Goal: Task Accomplishment & Management: Manage account settings

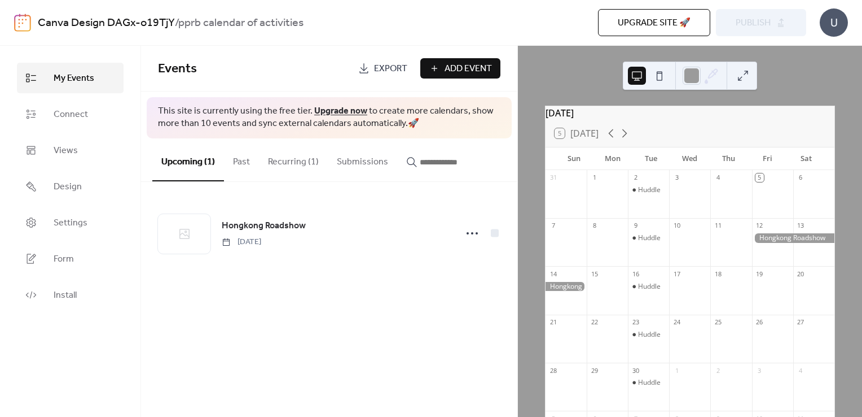
click at [452, 73] on span "Add Event" at bounding box center [468, 69] width 47 height 14
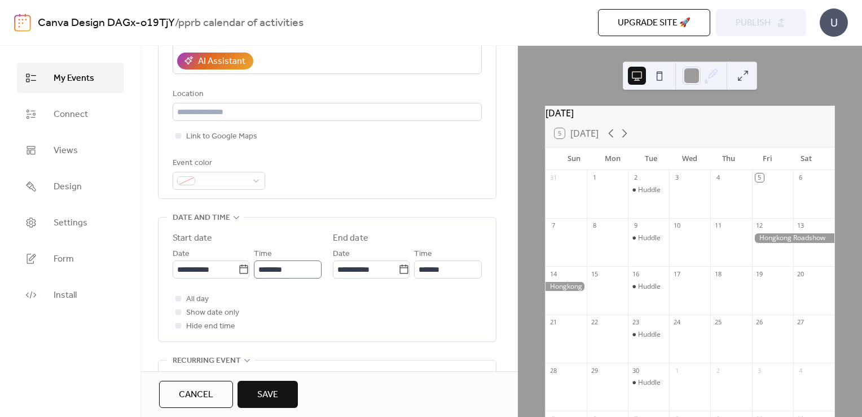
scroll to position [226, 0]
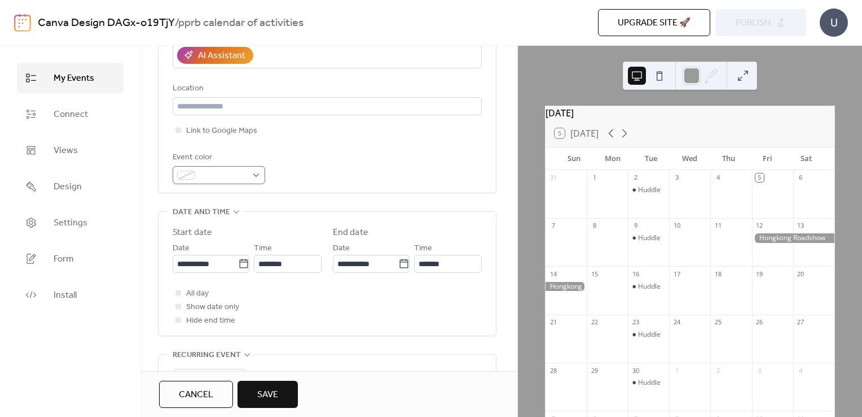
type input "**********"
click at [225, 175] on span at bounding box center [223, 176] width 47 height 14
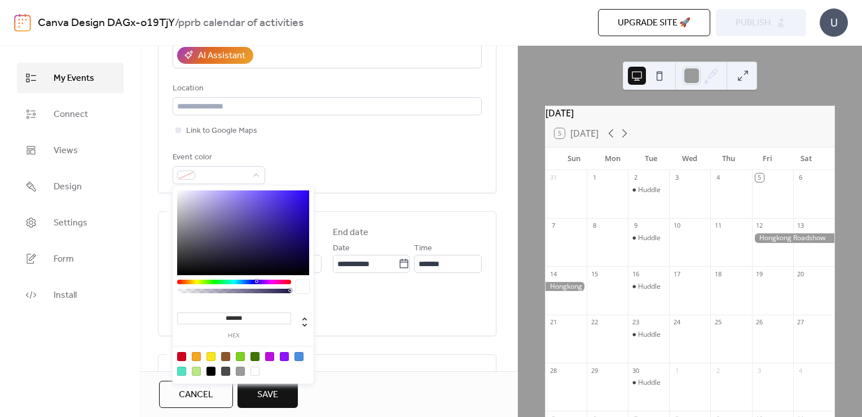
click at [228, 373] on div at bounding box center [225, 370] width 9 height 9
type input "*******"
click at [364, 172] on div "Event color #4A4A4AFF" at bounding box center [327, 167] width 309 height 33
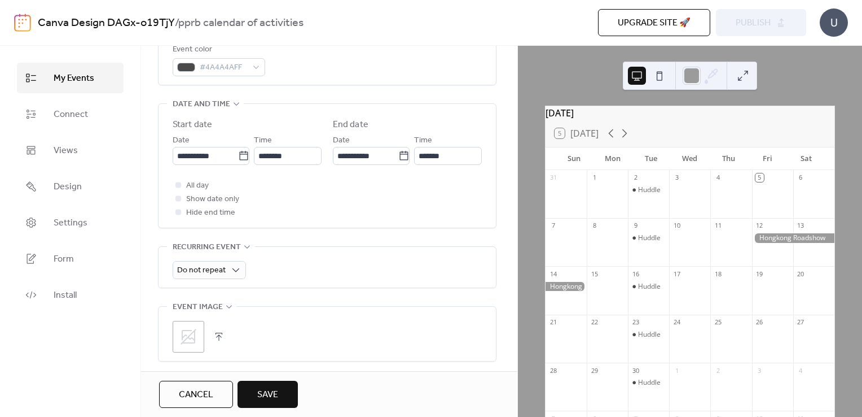
scroll to position [339, 0]
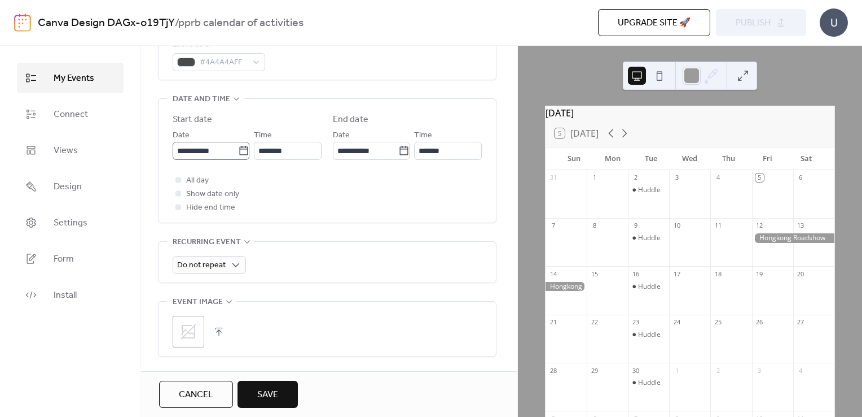
click at [242, 155] on icon at bounding box center [243, 150] width 11 height 11
click at [238, 155] on input "**********" at bounding box center [205, 151] width 65 height 18
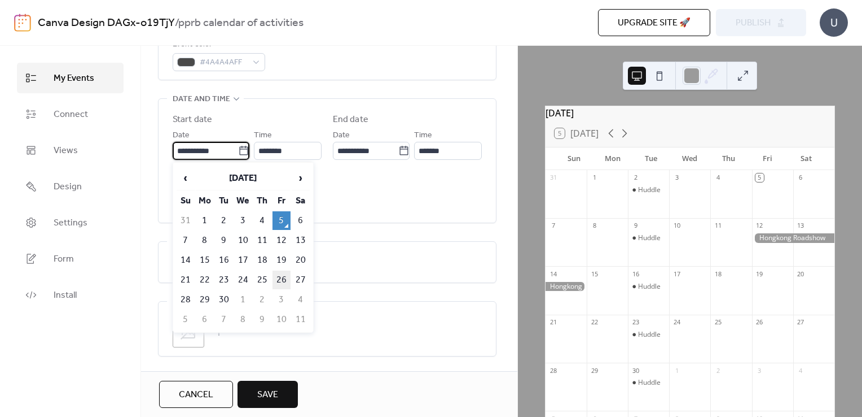
click at [278, 273] on td "26" at bounding box center [282, 279] width 18 height 19
type input "**********"
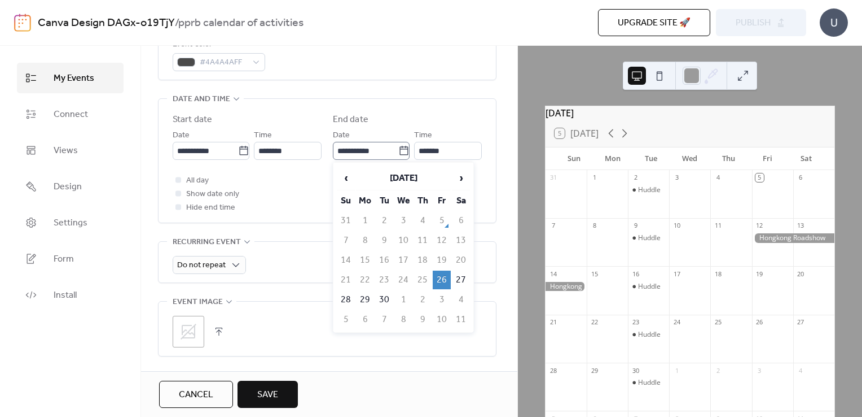
click at [405, 150] on icon at bounding box center [403, 150] width 11 height 11
click at [398, 150] on input "**********" at bounding box center [365, 151] width 65 height 18
click at [382, 297] on td "30" at bounding box center [384, 299] width 18 height 19
type input "**********"
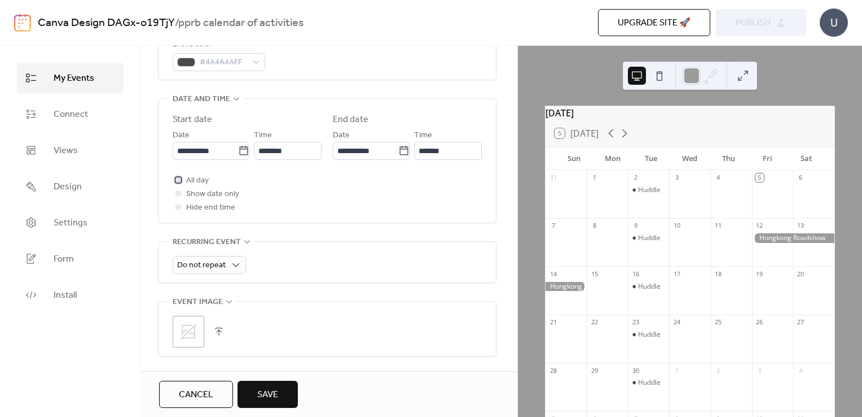
click at [183, 179] on div at bounding box center [178, 179] width 11 height 11
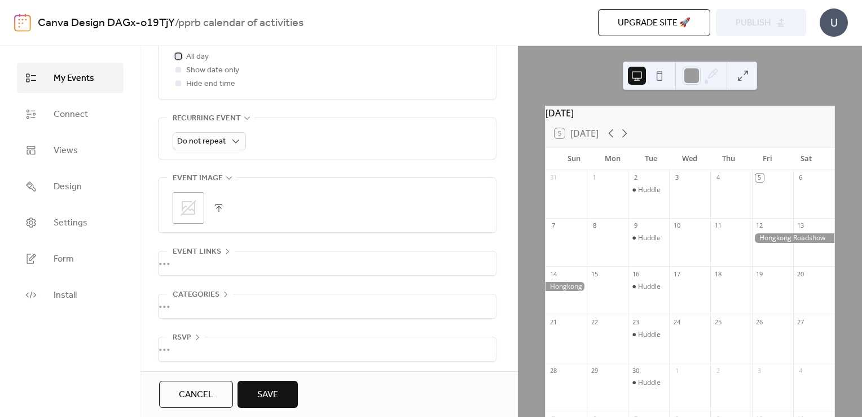
scroll to position [464, 0]
click at [273, 395] on span "Save" at bounding box center [267, 395] width 21 height 14
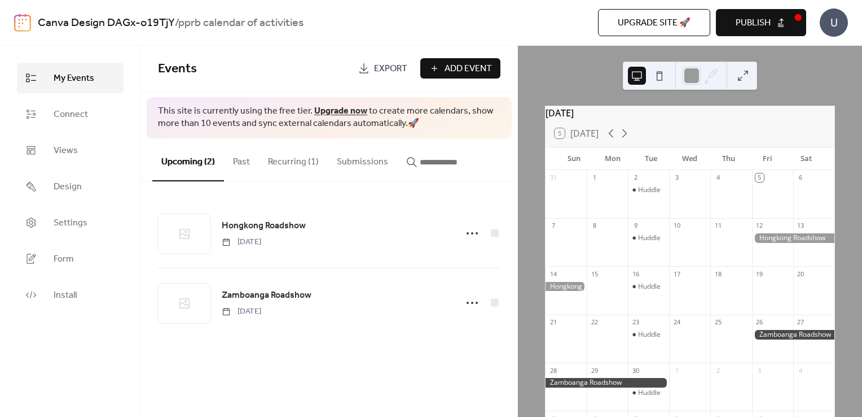
click at [567, 291] on div at bounding box center [566, 287] width 41 height 10
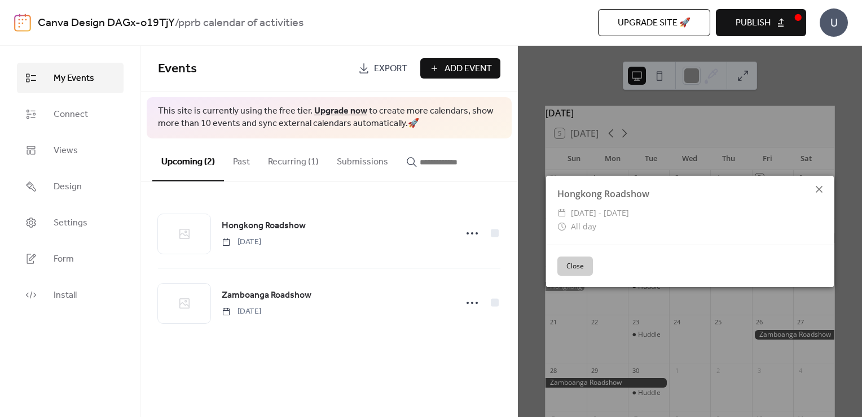
click at [818, 183] on icon at bounding box center [820, 189] width 14 height 14
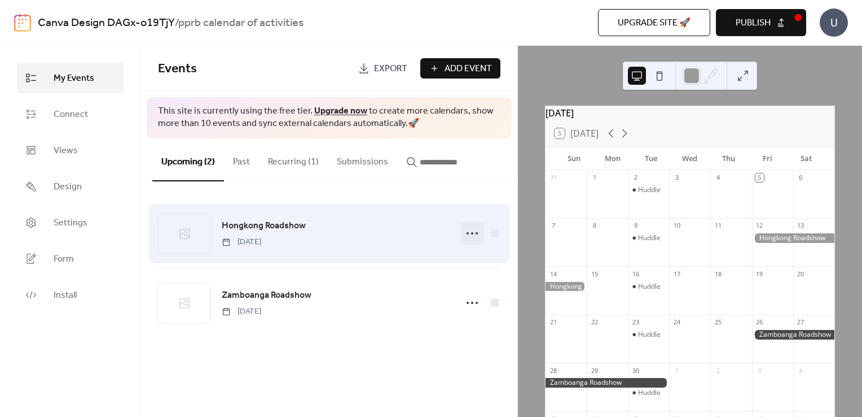
click at [476, 230] on icon at bounding box center [472, 233] width 18 height 18
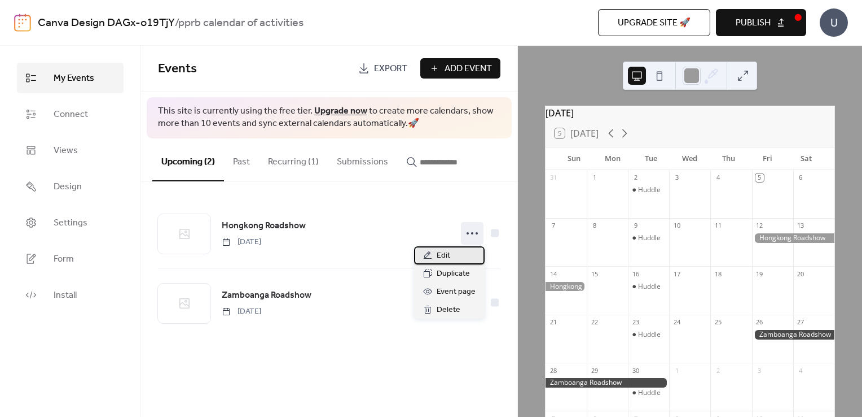
click at [452, 260] on div "Edit" at bounding box center [449, 255] width 71 height 18
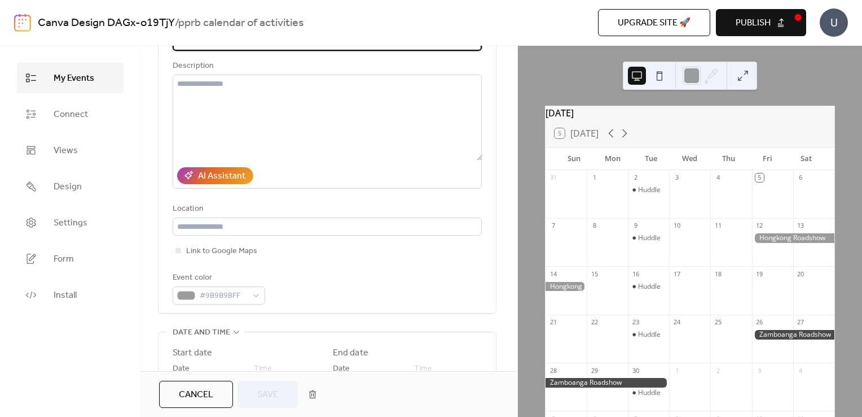
scroll to position [113, 0]
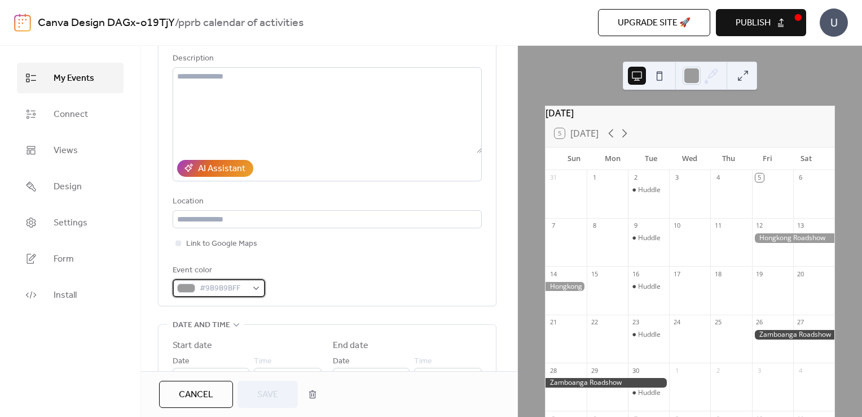
click at [233, 287] on span "#9B9B9BFF" at bounding box center [223, 289] width 47 height 14
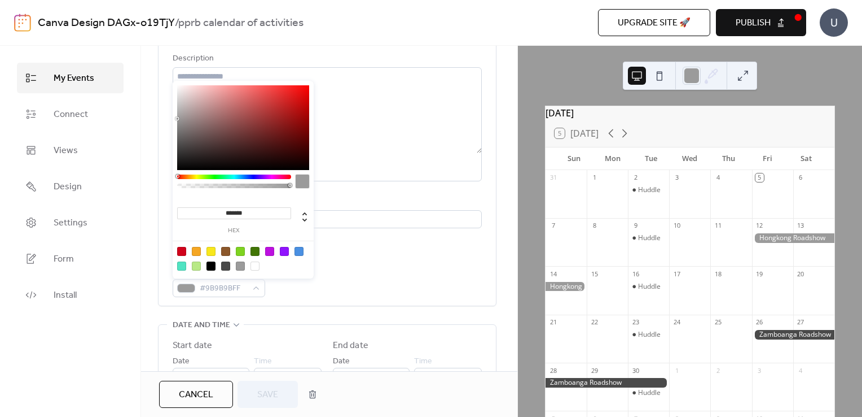
click at [227, 266] on div at bounding box center [225, 265] width 9 height 9
type input "*******"
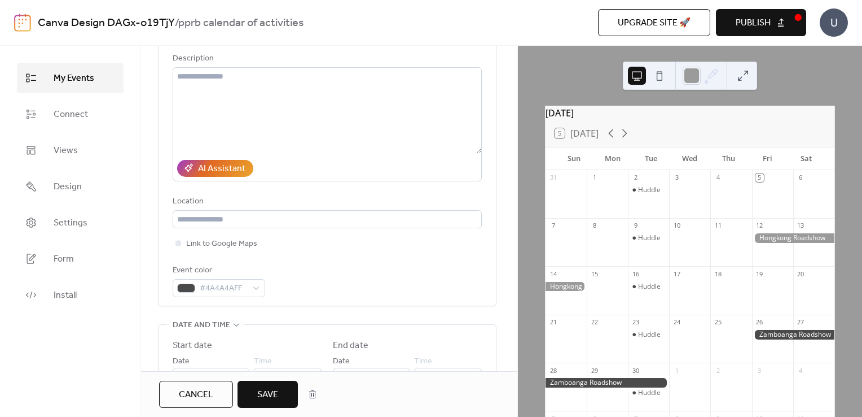
click at [273, 391] on span "Save" at bounding box center [267, 395] width 21 height 14
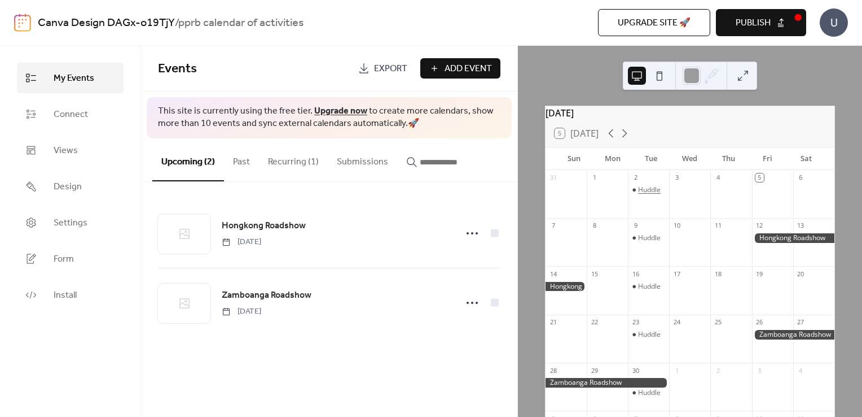
click at [649, 195] on div "Huddle" at bounding box center [649, 190] width 23 height 10
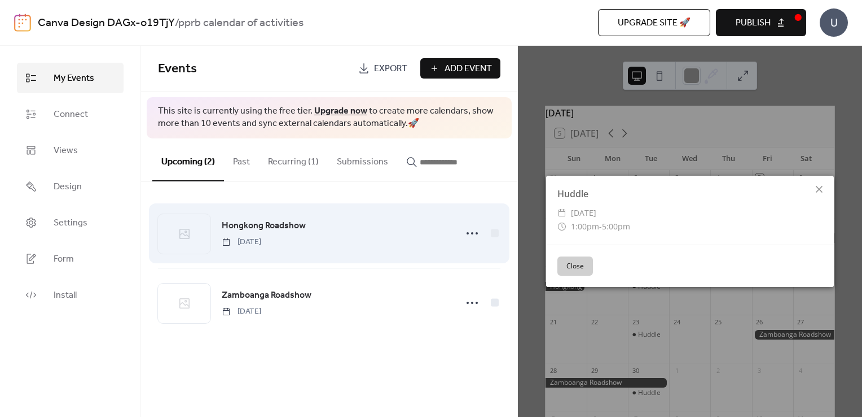
click at [386, 217] on div "Hongkong Roadshow [DATE]" at bounding box center [329, 233] width 343 height 69
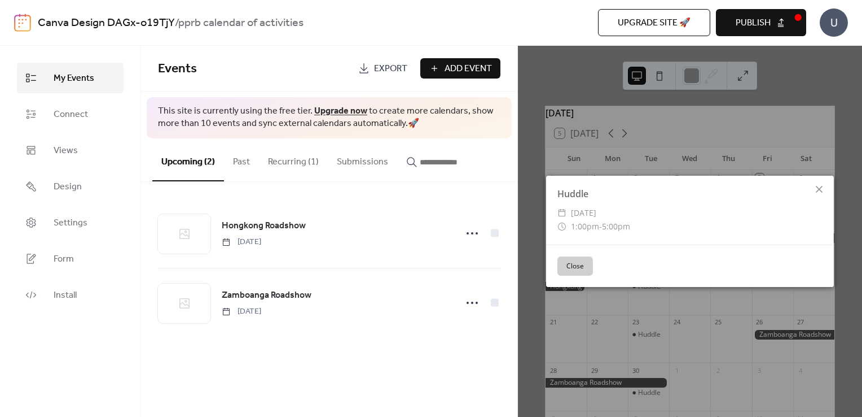
click at [297, 161] on button "Recurring (1)" at bounding box center [293, 159] width 69 height 42
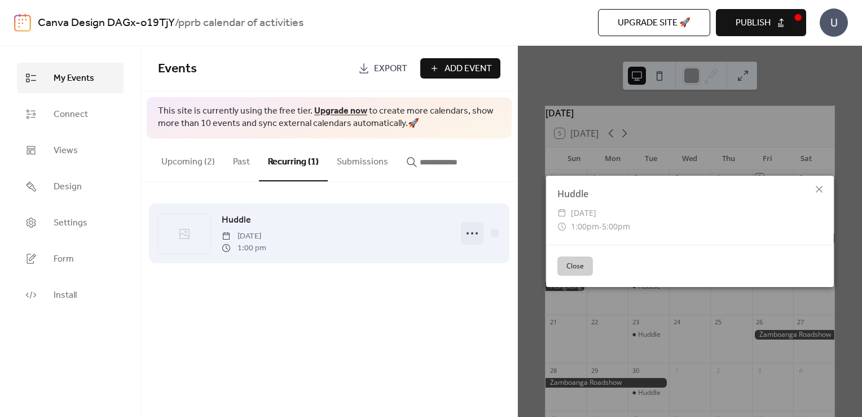
click at [475, 240] on icon at bounding box center [472, 233] width 18 height 18
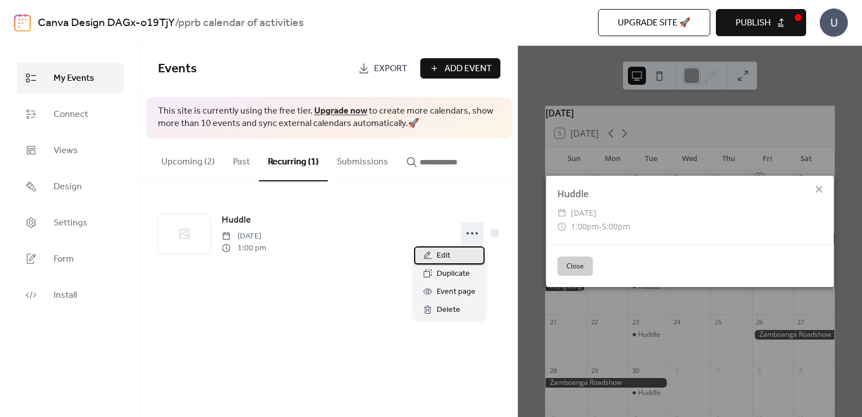
click at [452, 256] on div "Edit" at bounding box center [449, 255] width 71 height 18
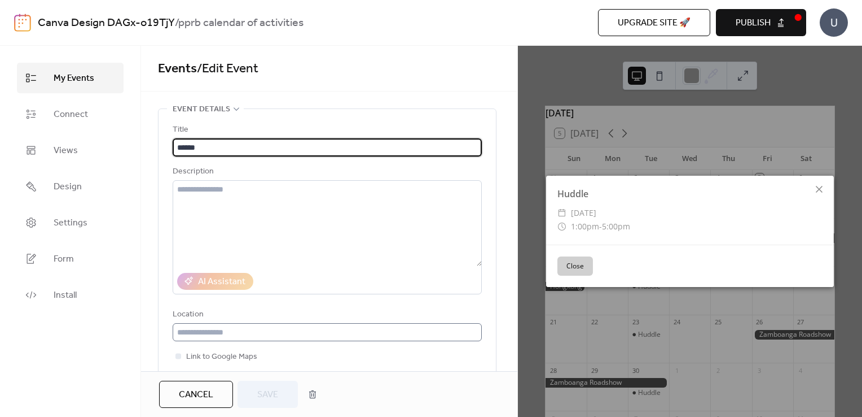
scroll to position [169, 0]
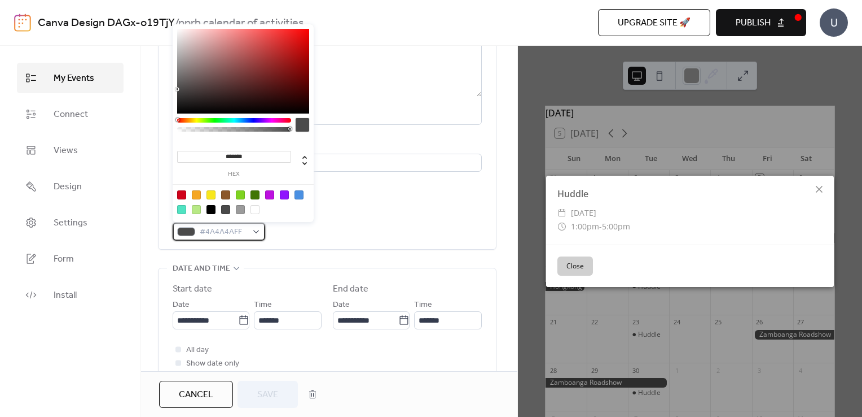
click at [227, 231] on span "#4A4A4AFF" at bounding box center [223, 232] width 47 height 14
click at [150, 282] on div "**********" at bounding box center [329, 409] width 376 height 940
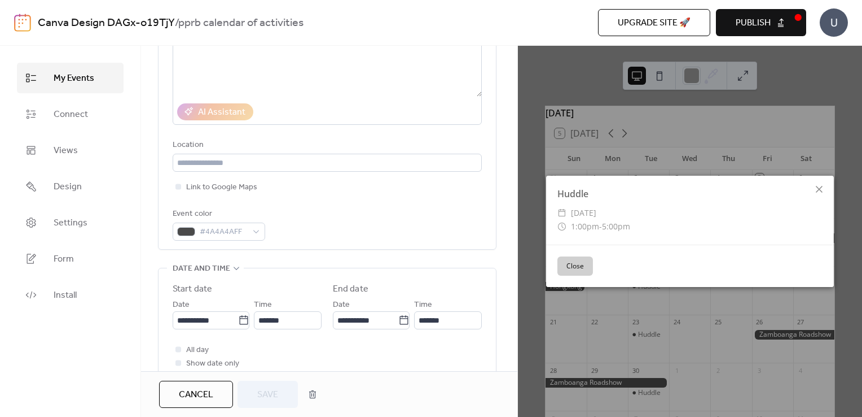
click at [589, 252] on div "Close" at bounding box center [690, 265] width 288 height 42
click at [580, 265] on button "Close" at bounding box center [576, 265] width 36 height 19
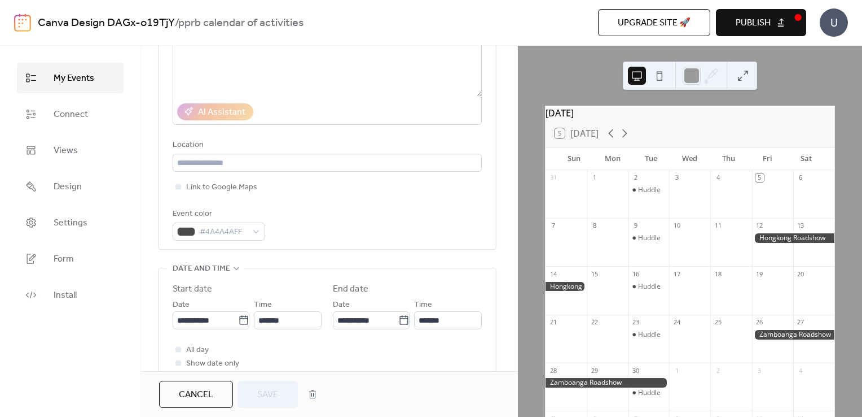
click at [858, 252] on div "[DATE] 5 [DATE] Sun Mon Tue Wed Thu Fri Sat 31 1 2 Huddle 3 4 5 6 7 8 9 Huddle …" at bounding box center [690, 231] width 344 height 371
click at [624, 140] on icon at bounding box center [625, 133] width 14 height 14
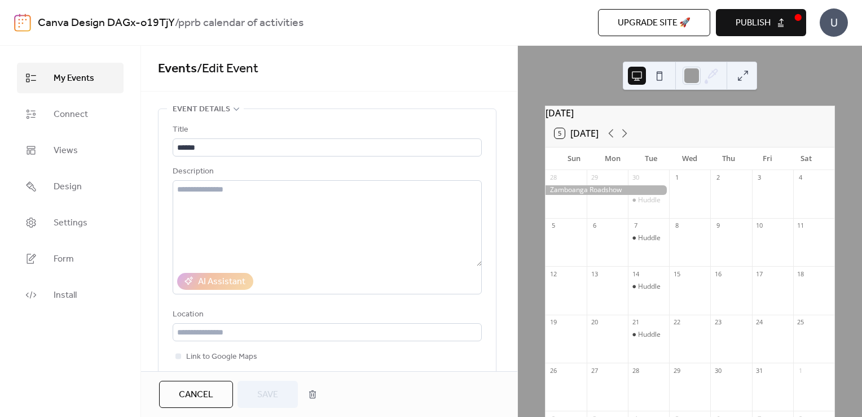
scroll to position [339, 0]
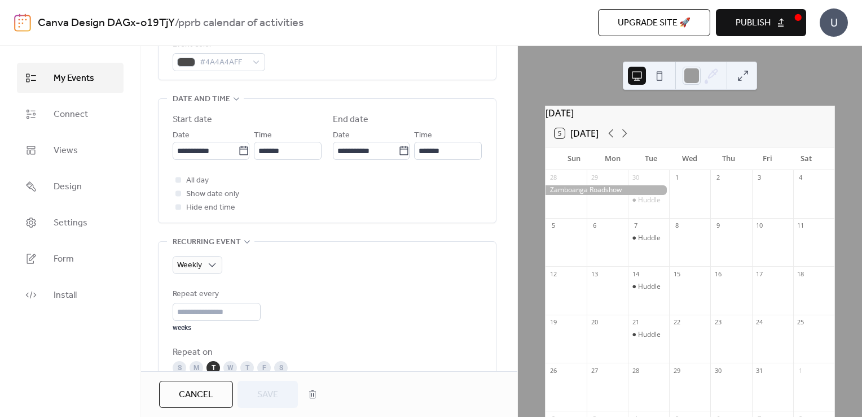
click at [194, 393] on span "Cancel" at bounding box center [196, 395] width 34 height 14
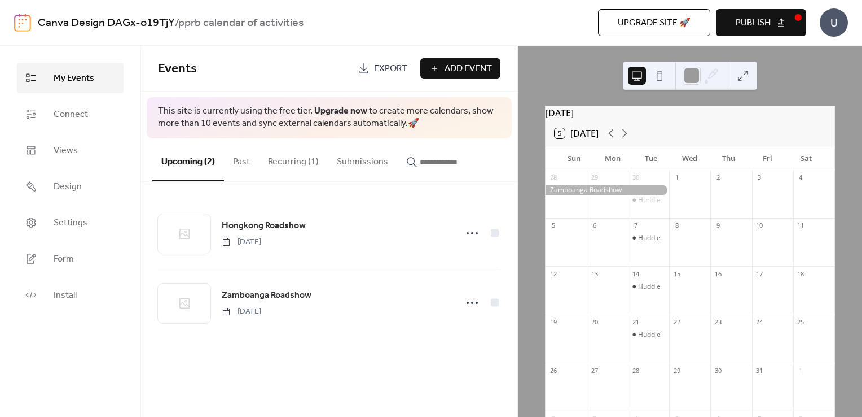
click at [473, 73] on span "Add Event" at bounding box center [468, 69] width 47 height 14
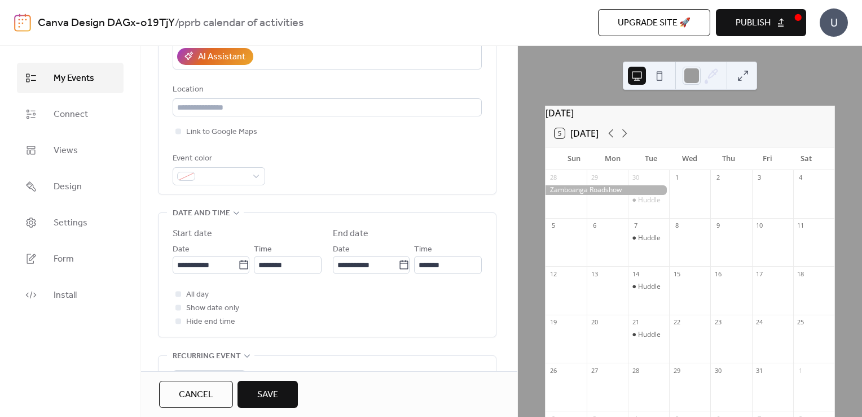
scroll to position [226, 0]
type input "**********"
click at [230, 175] on span at bounding box center [223, 176] width 47 height 14
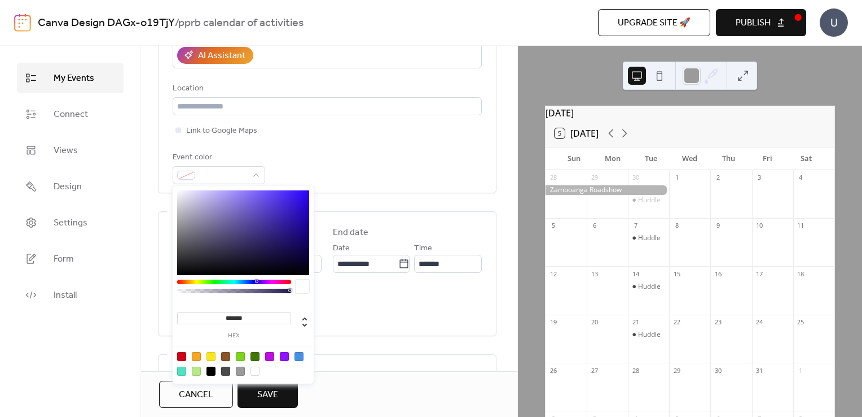
click at [226, 369] on div at bounding box center [225, 370] width 9 height 9
type input "*******"
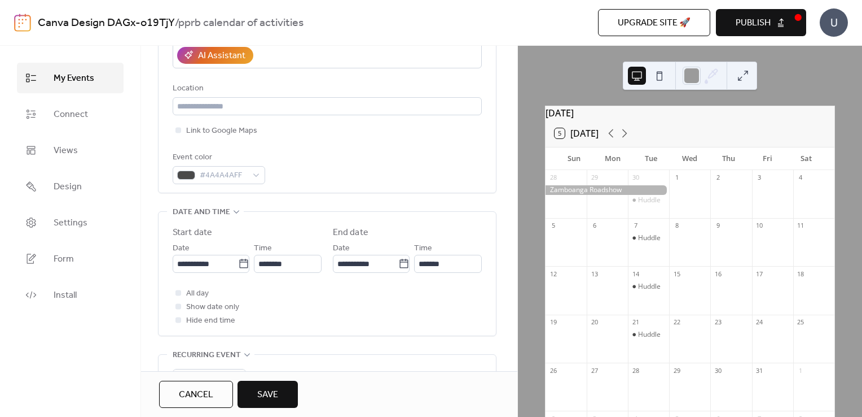
click at [371, 322] on div "All day Show date only Hide end time" at bounding box center [327, 306] width 309 height 41
click at [179, 306] on div at bounding box center [179, 306] width 6 height 6
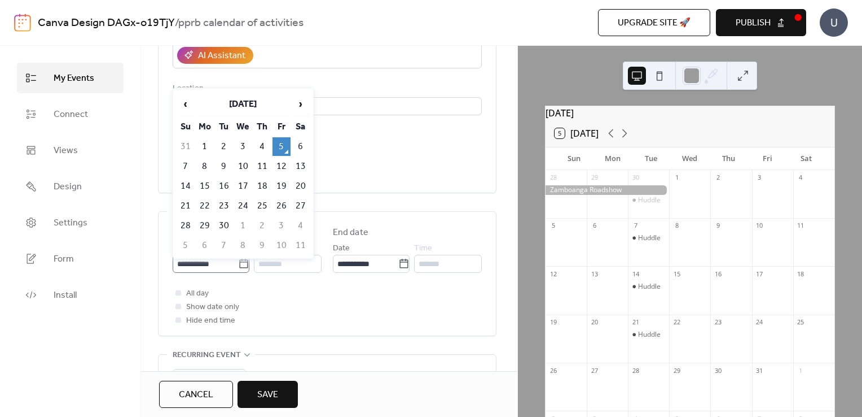
click at [238, 265] on icon at bounding box center [243, 263] width 11 height 11
click at [238, 265] on input "**********" at bounding box center [205, 264] width 65 height 18
click at [297, 104] on span "›" at bounding box center [300, 104] width 17 height 23
click at [224, 222] on td "28" at bounding box center [224, 225] width 18 height 19
type input "**********"
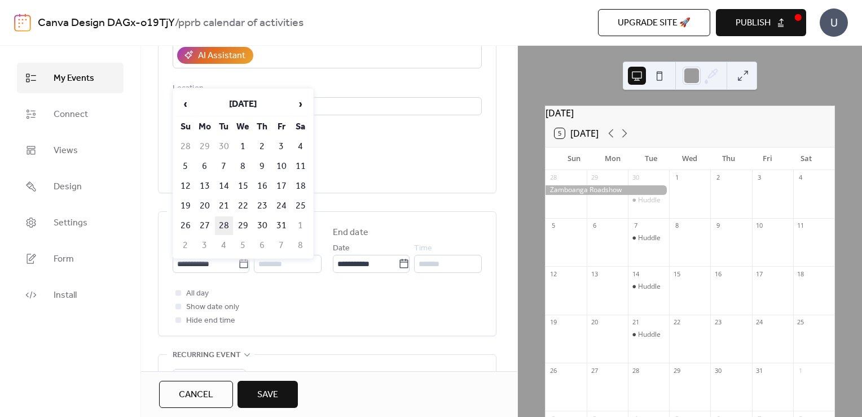
type input "**********"
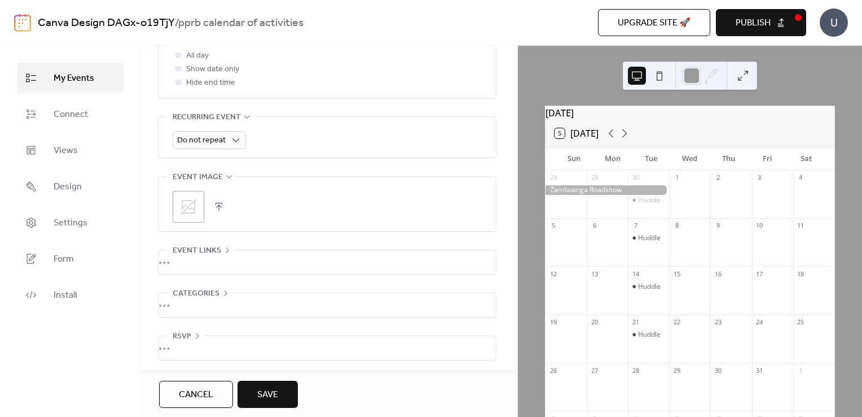
scroll to position [464, 0]
click at [273, 404] on button "Save" at bounding box center [268, 393] width 60 height 27
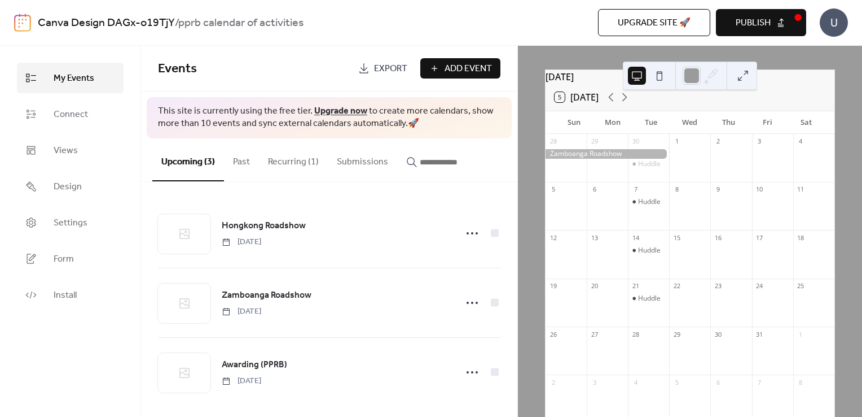
scroll to position [56, 0]
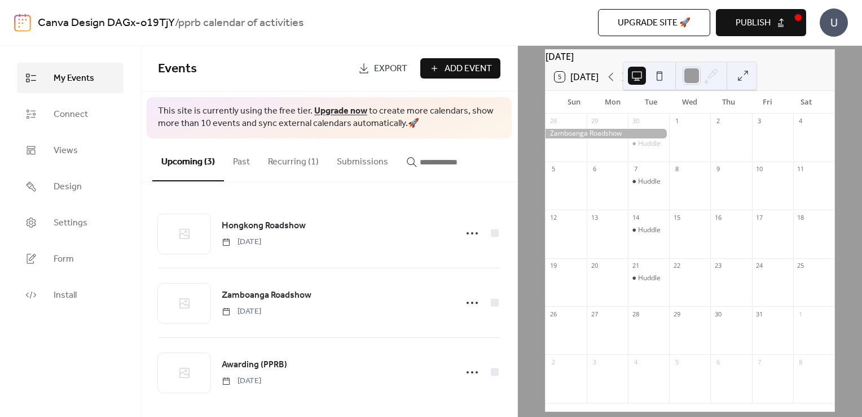
click at [640, 318] on div "28" at bounding box center [636, 313] width 8 height 8
click at [647, 321] on div "28" at bounding box center [648, 313] width 41 height 15
click at [601, 85] on button "5 [DATE]" at bounding box center [577, 77] width 52 height 16
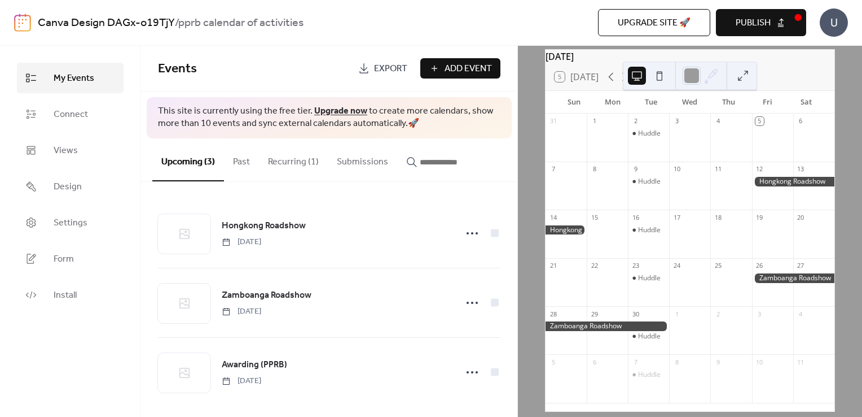
click at [779, 72] on div "5 [DATE]" at bounding box center [690, 76] width 289 height 27
click at [746, 73] on button at bounding box center [743, 76] width 18 height 18
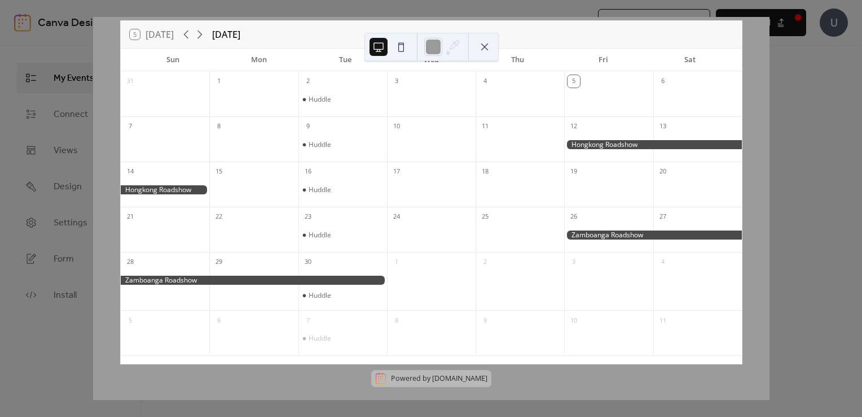
click at [762, 49] on div "5 [DATE] [DATE] Sun Mon Tue Wed Thu Fri Sat 31 1 2 Huddle 3 4 5 6 7 8 9 Huddle …" at bounding box center [431, 208] width 677 height 383
click at [770, 103] on div "5 [DATE] [DATE] Sun Mon Tue Wed Thu Fri Sat 31 1 2 Huddle 3 4 5 6 7 8 9 Huddle …" at bounding box center [431, 208] width 677 height 383
click at [491, 51] on button at bounding box center [485, 47] width 18 height 18
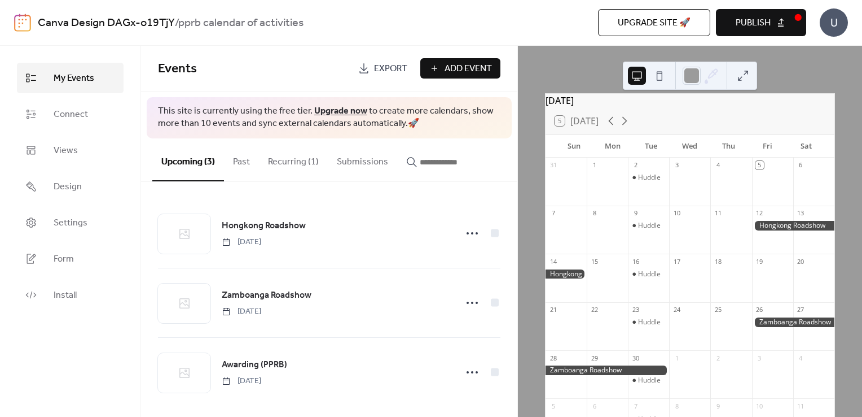
scroll to position [0, 0]
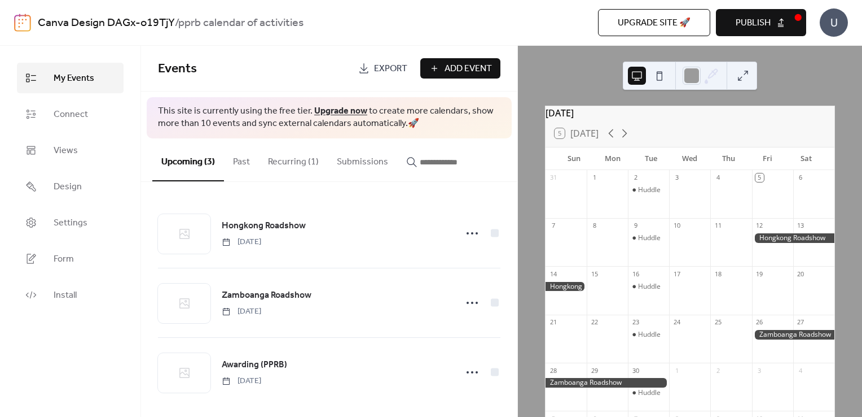
click at [365, 165] on button "Submissions" at bounding box center [362, 159] width 69 height 42
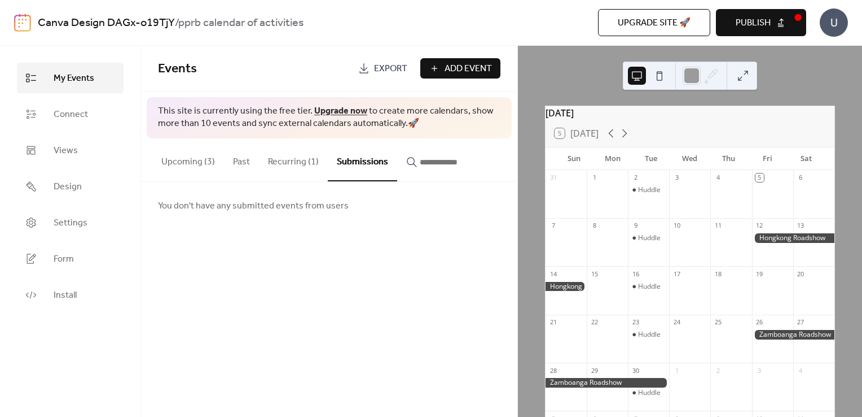
click at [287, 158] on button "Recurring (1)" at bounding box center [293, 159] width 69 height 42
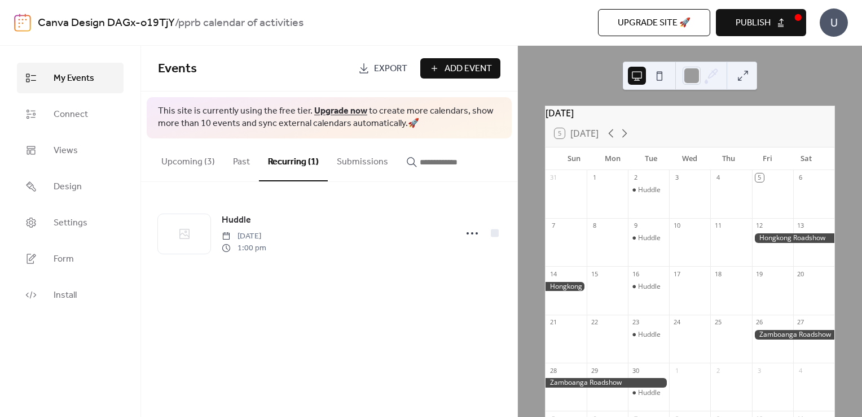
click at [128, 163] on div "My Events Connect Views Design Settings Form Install" at bounding box center [70, 231] width 141 height 371
click at [169, 163] on button "Upcoming (3)" at bounding box center [188, 159] width 72 height 42
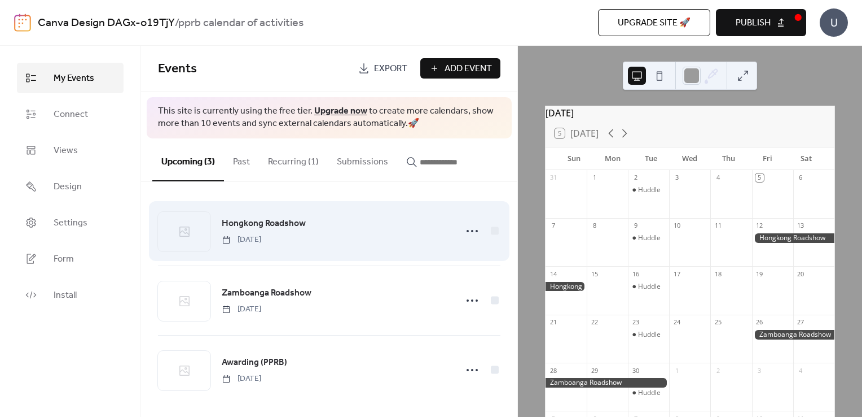
scroll to position [6, 0]
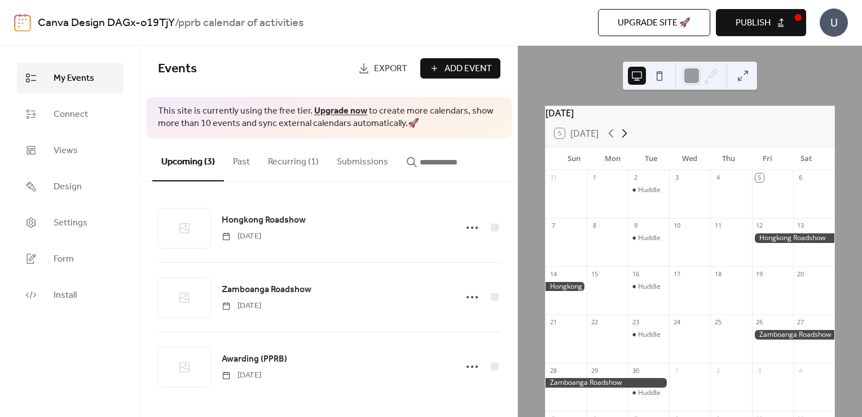
click at [629, 135] on icon at bounding box center [625, 133] width 14 height 14
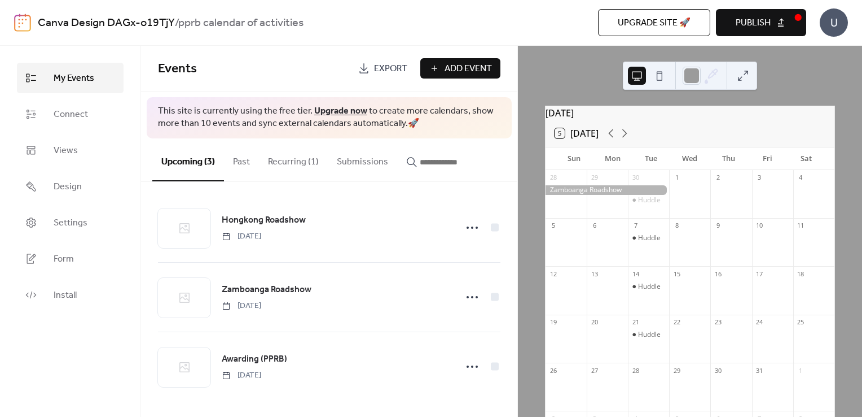
click at [643, 378] on div "28" at bounding box center [648, 369] width 41 height 15
click at [303, 157] on button "Recurring (1)" at bounding box center [293, 159] width 69 height 42
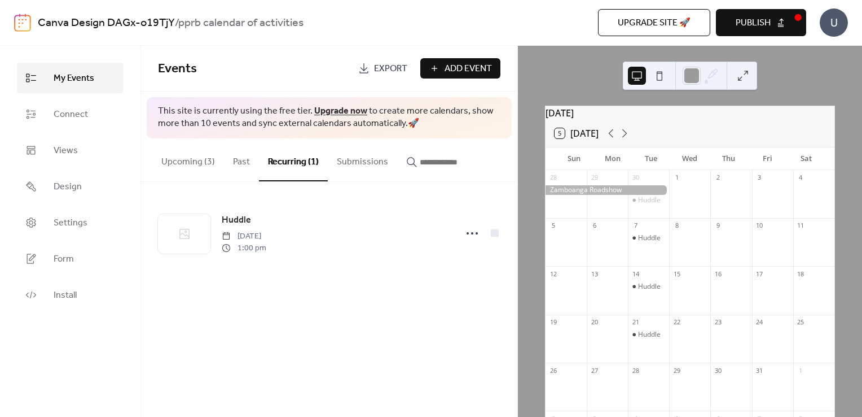
click at [185, 157] on button "Upcoming (3)" at bounding box center [188, 159] width 72 height 42
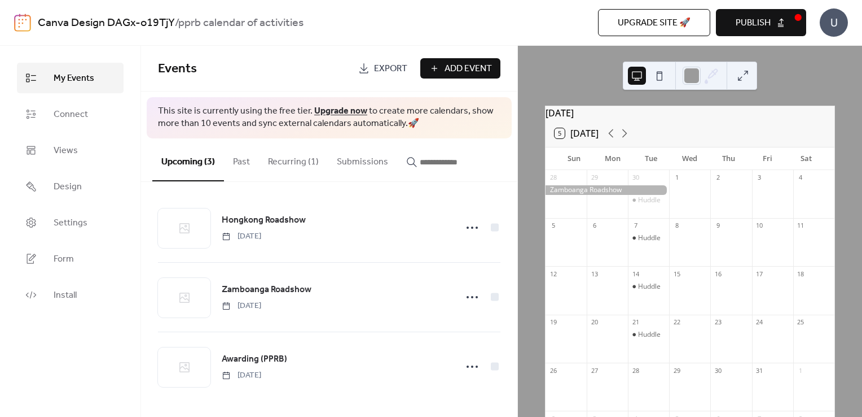
click at [640, 378] on div "28" at bounding box center [648, 369] width 41 height 15
drag, startPoint x: 640, startPoint y: 381, endPoint x: 649, endPoint y: 399, distance: 20.2
click at [649, 399] on div at bounding box center [648, 392] width 41 height 29
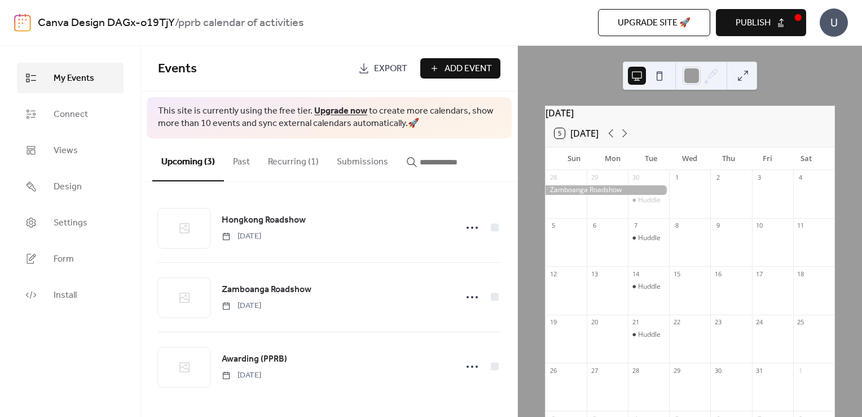
click at [649, 399] on div at bounding box center [648, 392] width 41 height 29
click at [618, 140] on icon at bounding box center [611, 133] width 14 height 14
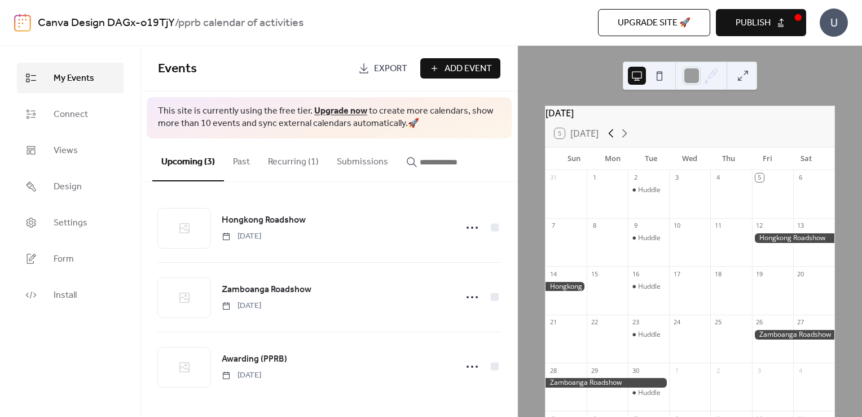
click at [606, 140] on icon at bounding box center [611, 133] width 14 height 14
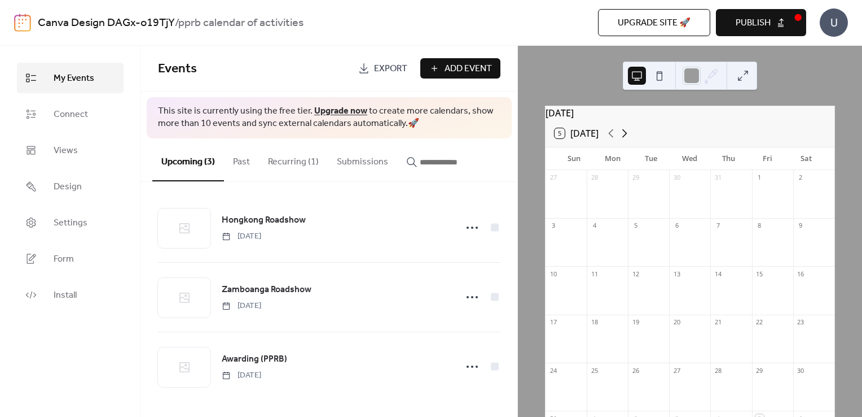
click at [630, 139] on icon at bounding box center [625, 133] width 14 height 14
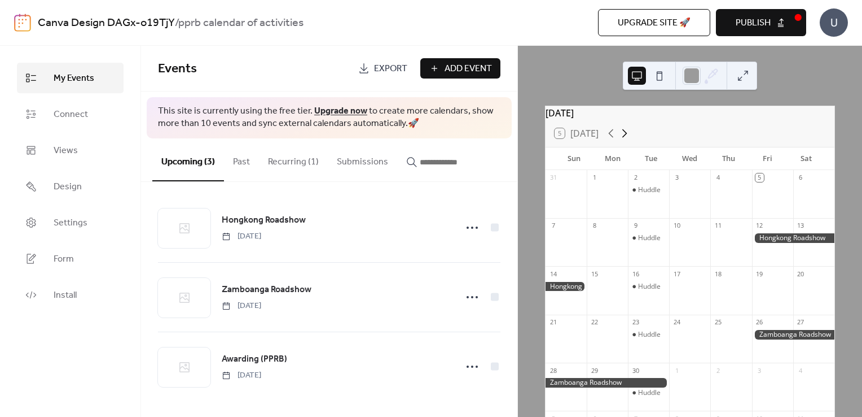
click at [630, 139] on icon at bounding box center [625, 133] width 14 height 14
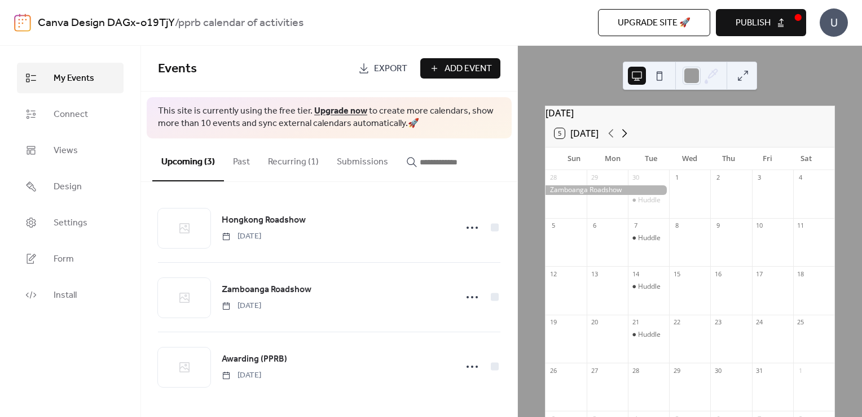
click at [630, 139] on icon at bounding box center [625, 133] width 14 height 14
click at [612, 139] on icon at bounding box center [611, 133] width 14 height 14
click at [609, 136] on icon at bounding box center [611, 133] width 14 height 14
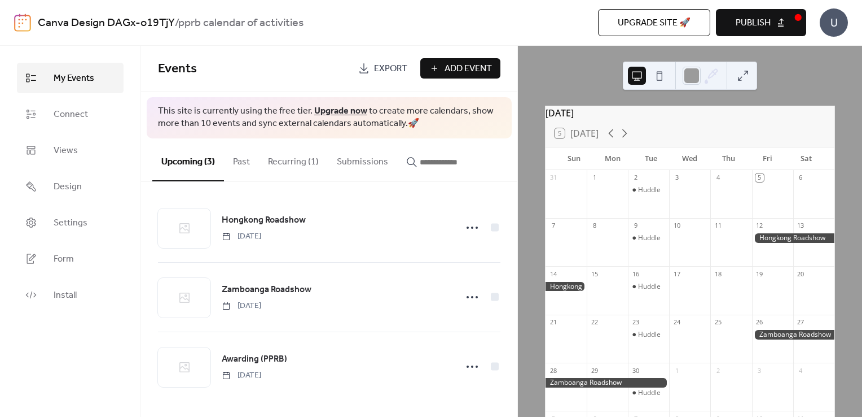
click at [759, 17] on span "Publish" at bounding box center [753, 23] width 35 height 14
click at [663, 76] on button at bounding box center [660, 76] width 18 height 18
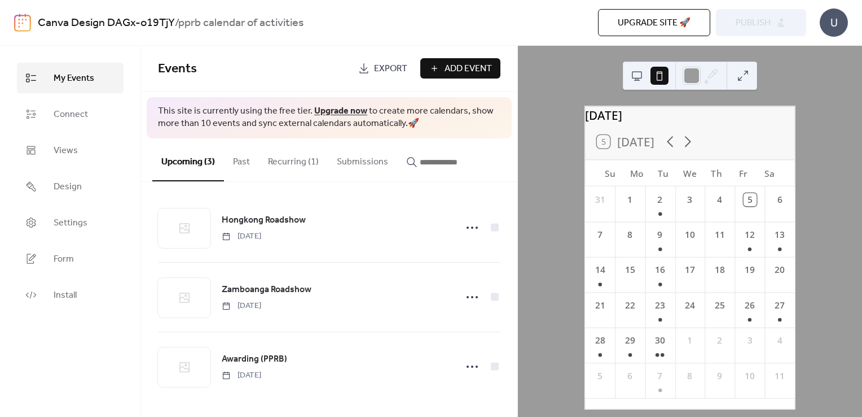
click at [640, 76] on button at bounding box center [637, 76] width 18 height 18
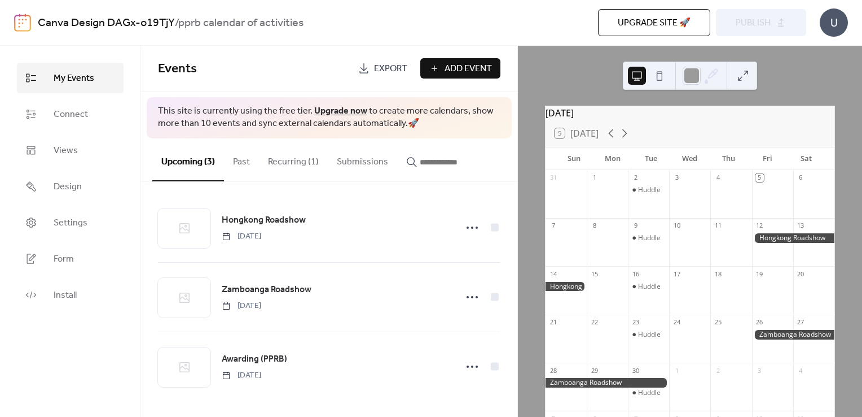
click at [824, 82] on div "[DATE] 5 [DATE] Sun Mon Tue Wed Thu Fri Sat 31 1 2 Huddle 3 4 5 6 7 8 9 Huddle …" at bounding box center [690, 231] width 344 height 371
click at [51, 218] on link "Settings" at bounding box center [70, 222] width 107 height 30
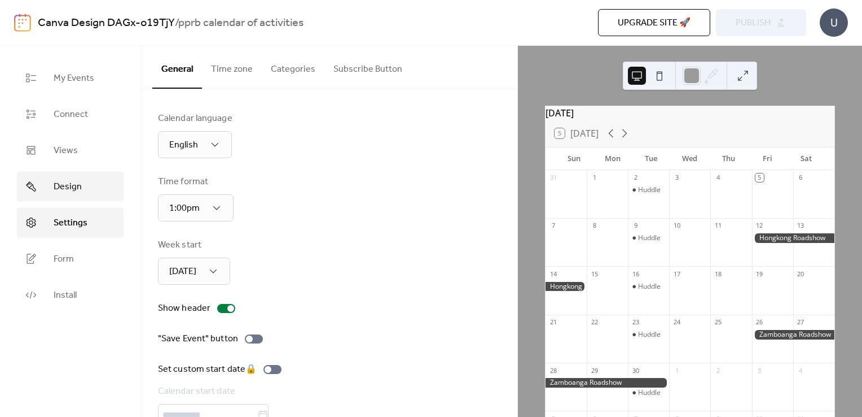
click at [60, 187] on span "Design" at bounding box center [68, 187] width 28 height 14
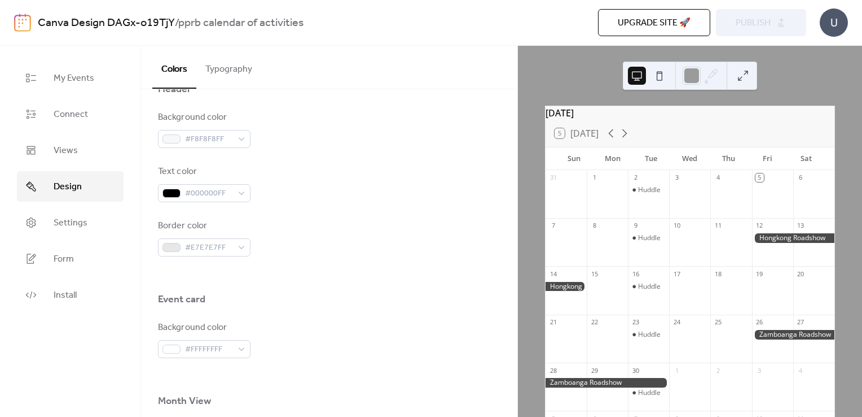
scroll to position [508, 0]
click at [80, 259] on link "Form" at bounding box center [70, 258] width 107 height 30
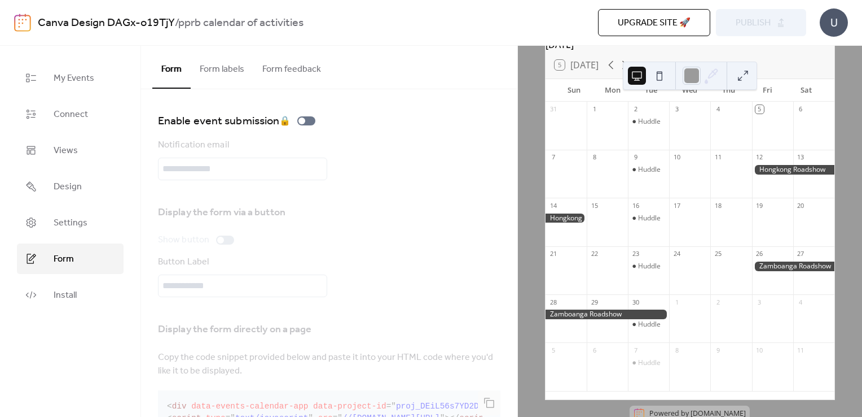
scroll to position [100, 0]
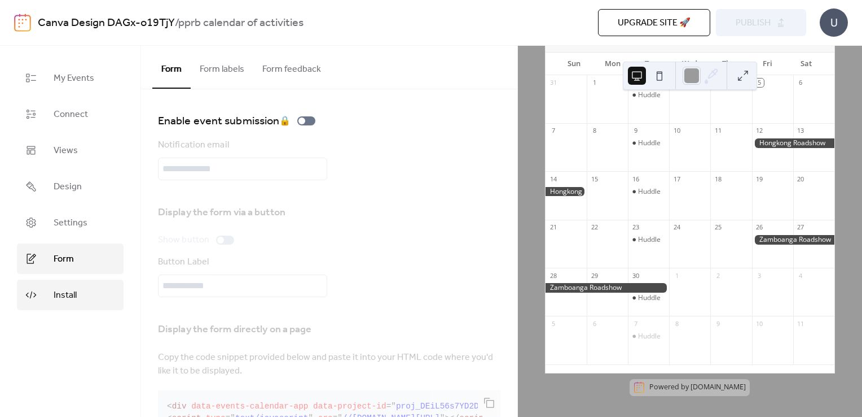
click at [60, 288] on span "Install" at bounding box center [65, 295] width 23 height 14
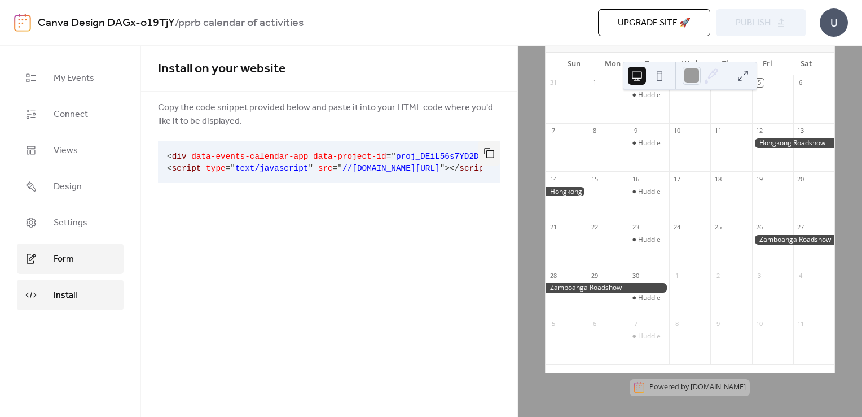
click at [56, 268] on link "Form" at bounding box center [70, 258] width 107 height 30
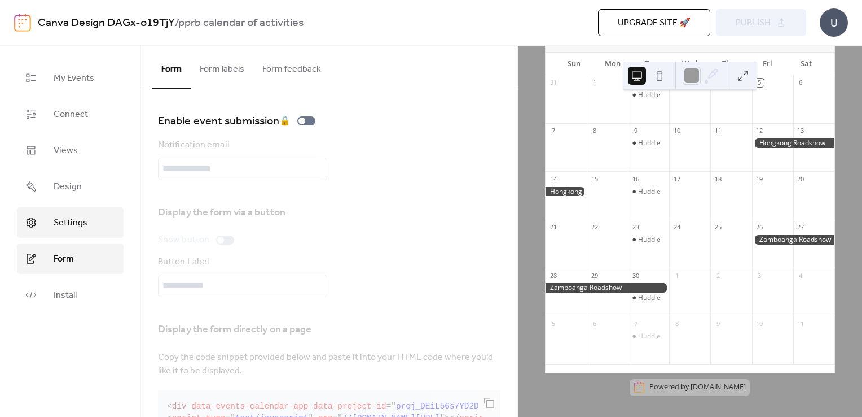
click at [55, 235] on link "Settings" at bounding box center [70, 222] width 107 height 30
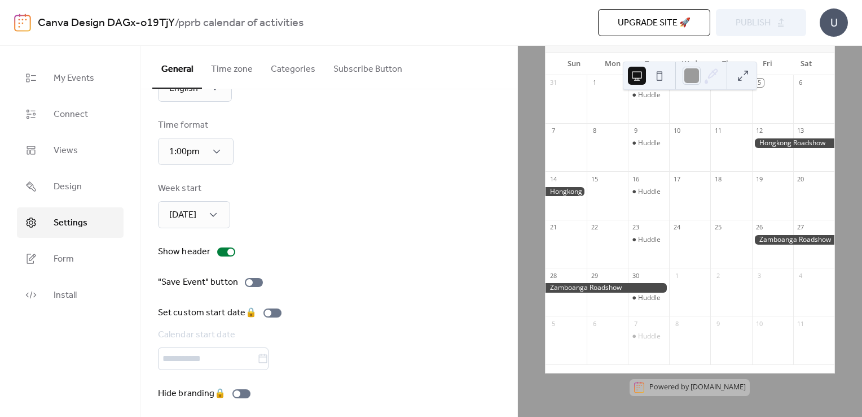
scroll to position [62, 0]
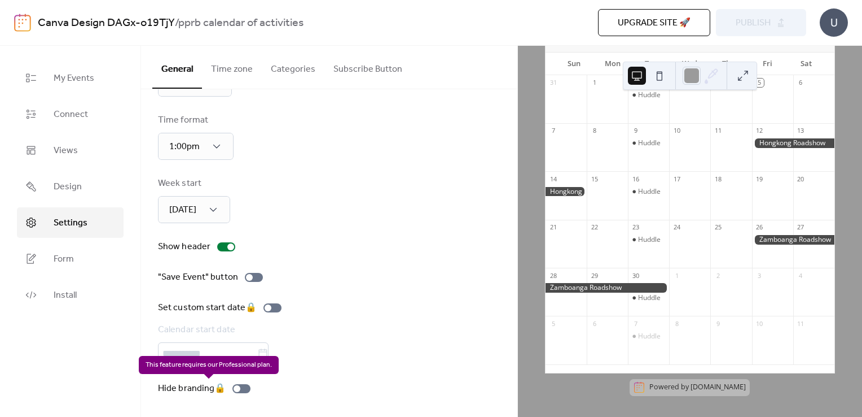
click at [244, 391] on div "Hide branding 🔒" at bounding box center [206, 389] width 97 height 14
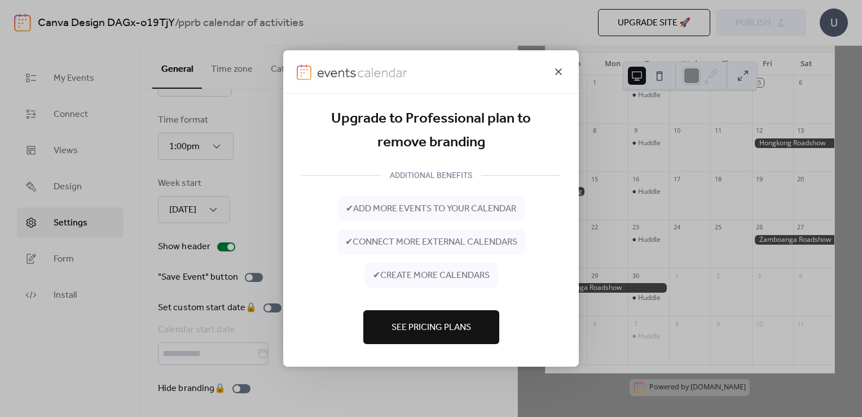
click at [560, 76] on icon at bounding box center [559, 72] width 14 height 14
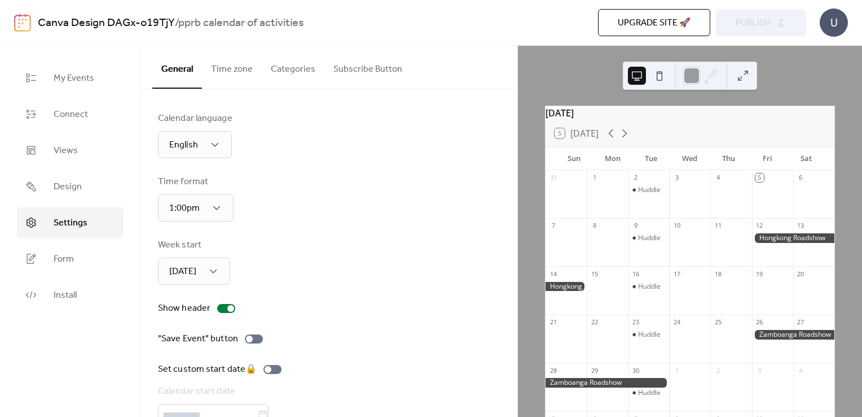
scroll to position [0, 0]
click at [229, 310] on div at bounding box center [230, 308] width 7 height 7
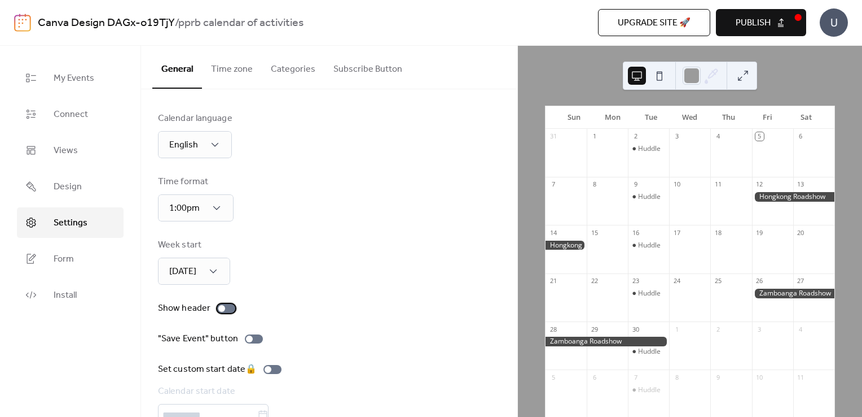
click at [229, 309] on div at bounding box center [226, 308] width 18 height 9
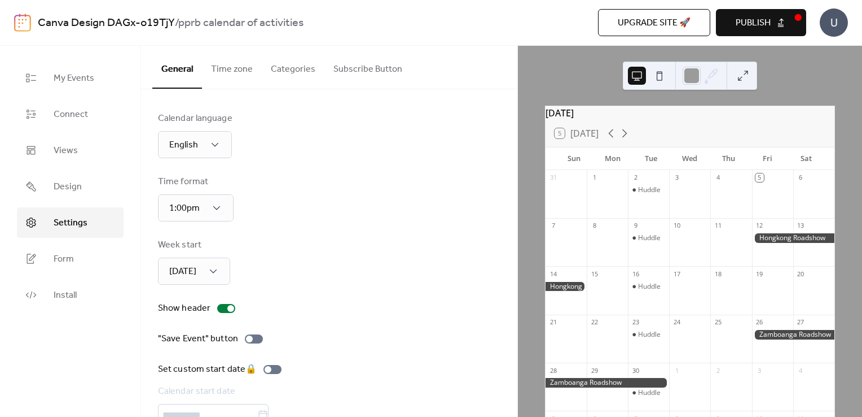
click at [332, 242] on div "Week start [DATE]" at bounding box center [329, 261] width 343 height 46
click at [245, 78] on button "Time zone" at bounding box center [232, 67] width 60 height 42
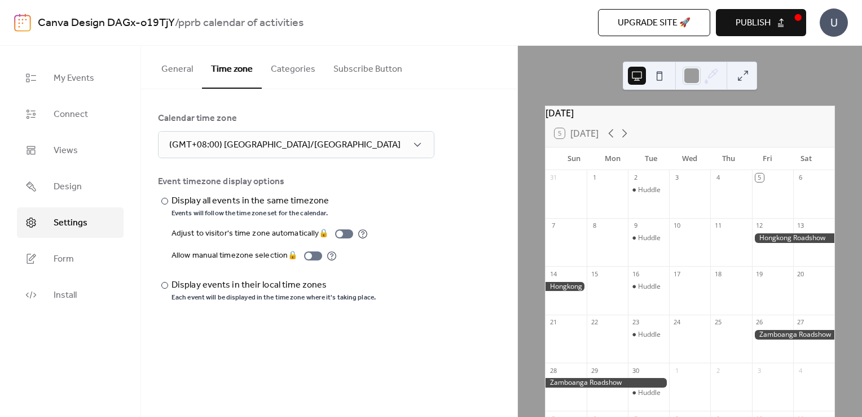
click at [287, 73] on button "Categories" at bounding box center [293, 67] width 63 height 42
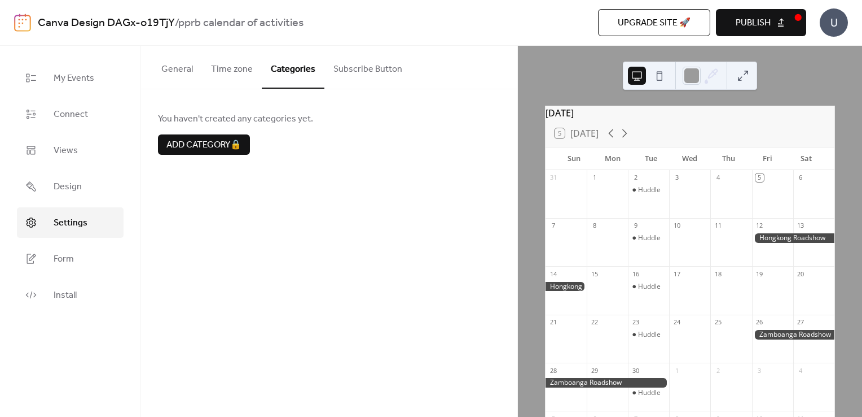
click at [348, 73] on button "Subscribe Button" at bounding box center [368, 67] width 87 height 42
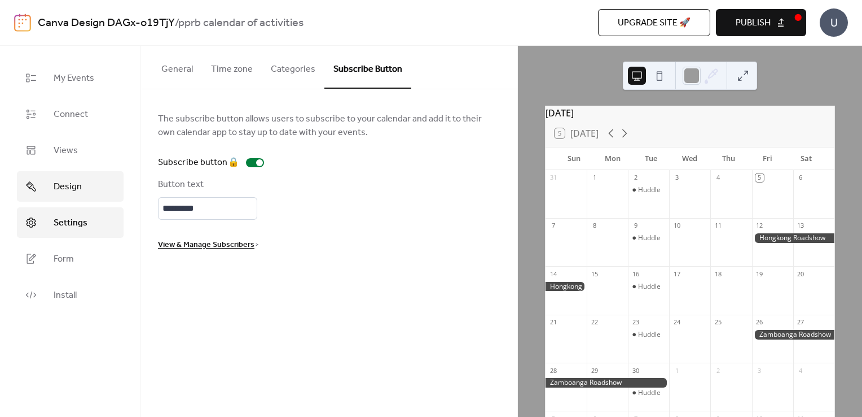
click at [89, 179] on link "Design" at bounding box center [70, 186] width 107 height 30
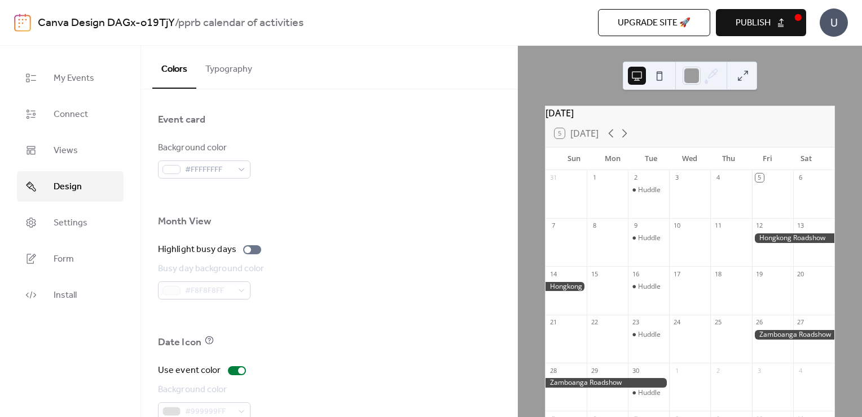
scroll to position [734, 0]
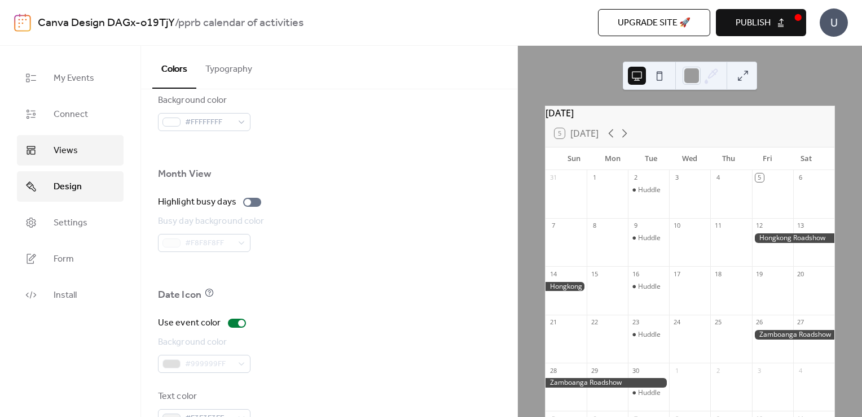
click at [87, 141] on link "Views" at bounding box center [70, 150] width 107 height 30
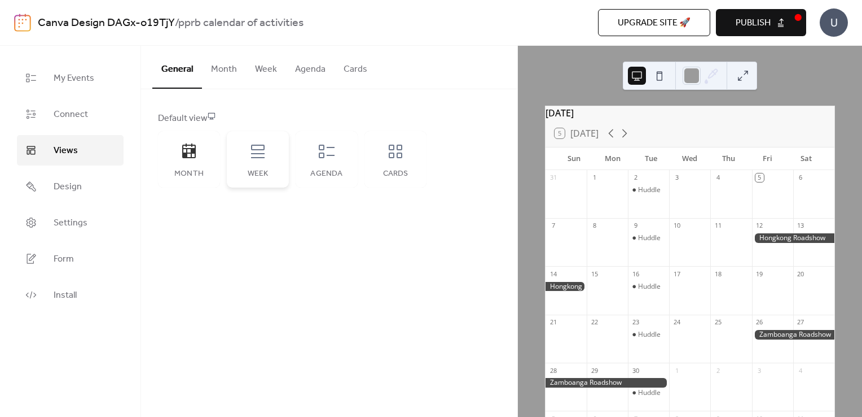
click at [264, 159] on icon at bounding box center [258, 151] width 18 height 18
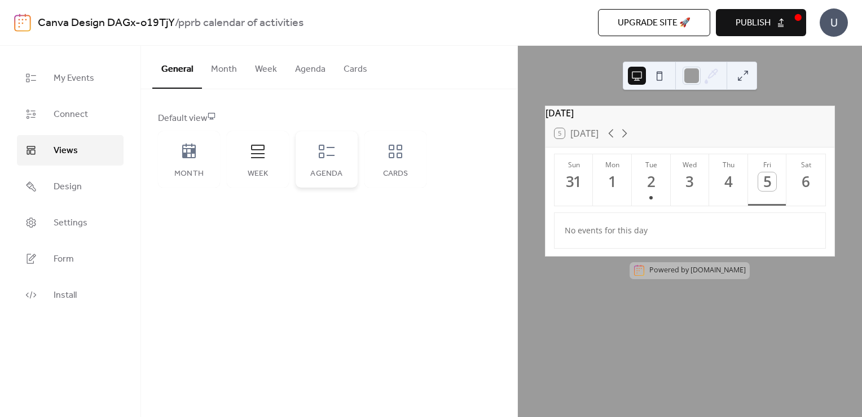
click at [353, 156] on div "Agenda" at bounding box center [327, 159] width 62 height 56
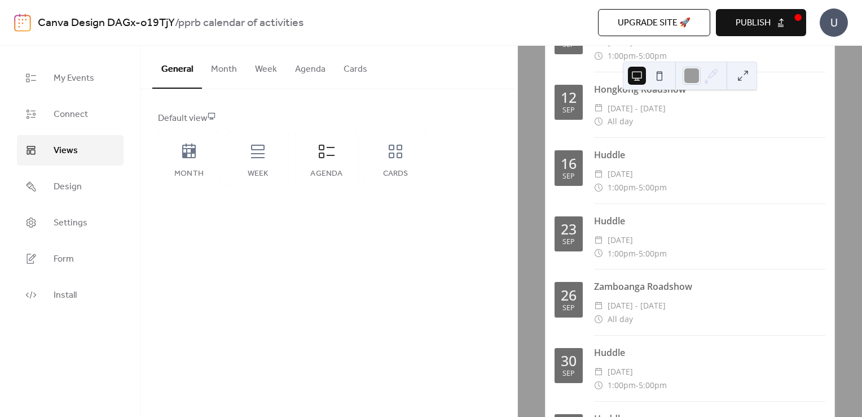
scroll to position [150, 0]
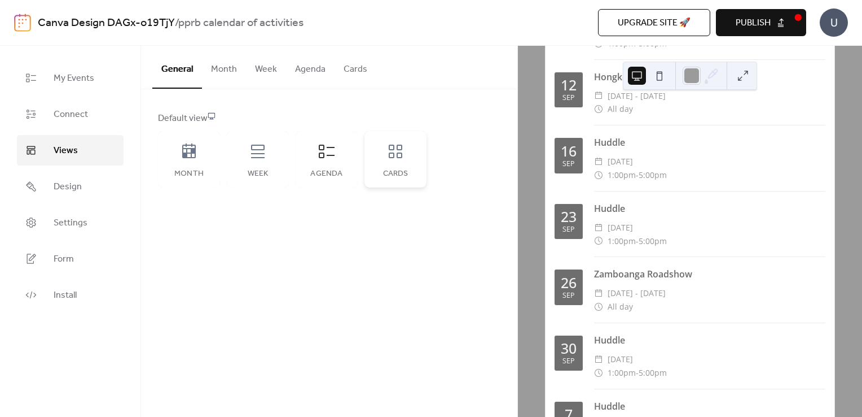
click at [397, 164] on div "Cards" at bounding box center [396, 159] width 62 height 56
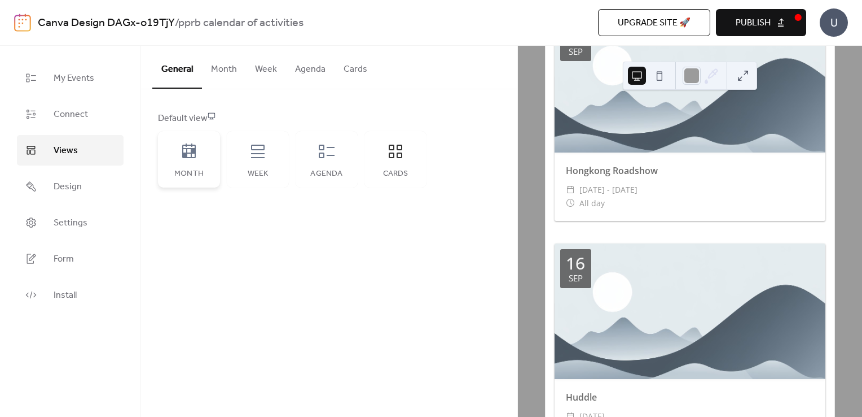
scroll to position [339, 0]
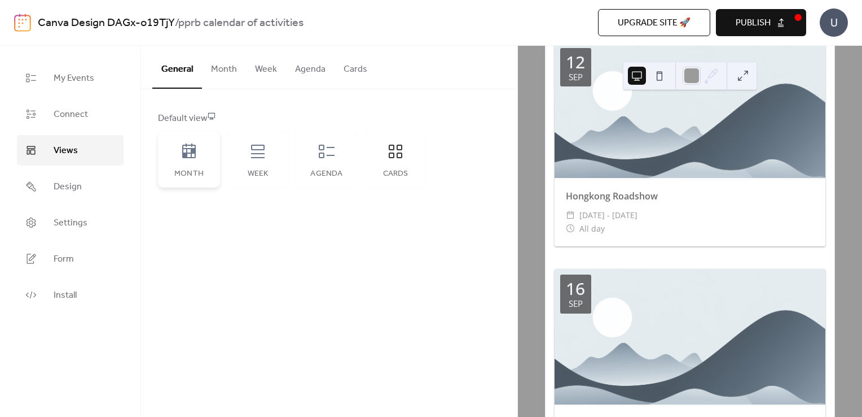
click at [183, 168] on div "Month" at bounding box center [189, 159] width 62 height 56
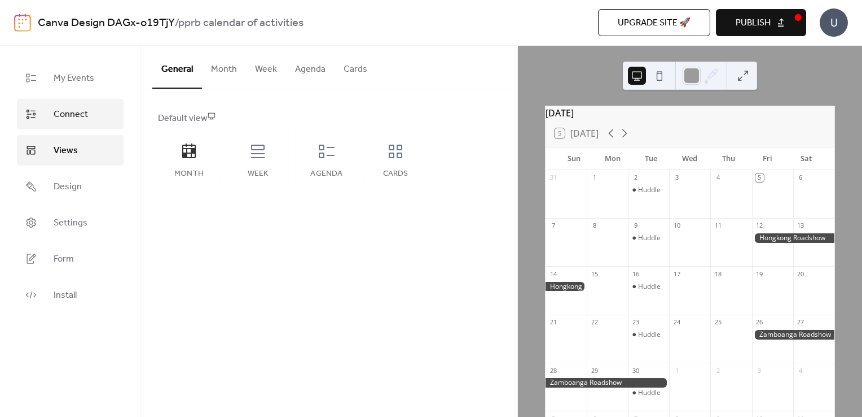
click at [58, 114] on span "Connect" at bounding box center [71, 115] width 34 height 14
